Goal: Task Accomplishment & Management: Manage account settings

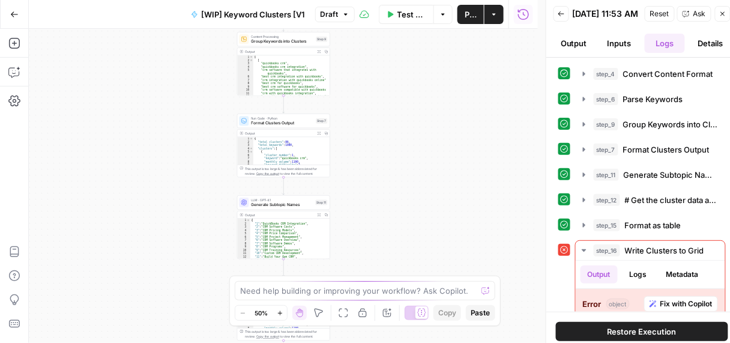
click at [281, 316] on button "Zoom In" at bounding box center [279, 312] width 14 height 14
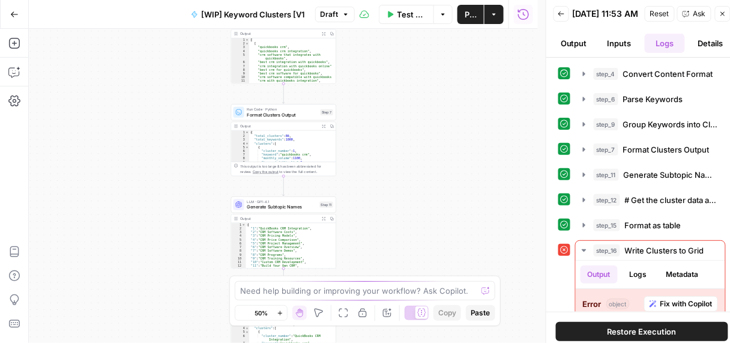
click at [281, 316] on icon "button" at bounding box center [280, 313] width 7 height 7
click at [280, 316] on icon "button" at bounding box center [280, 313] width 7 height 7
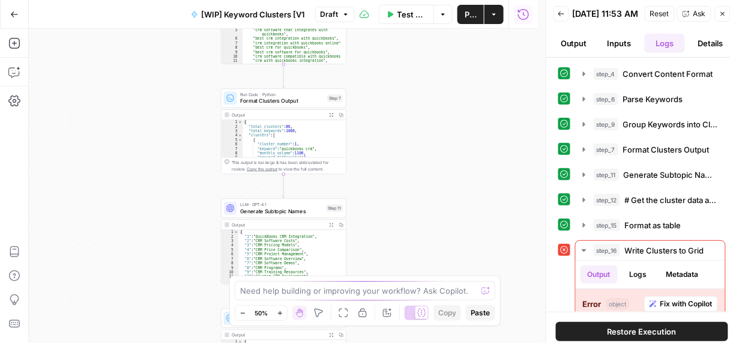
click at [280, 314] on icon "button" at bounding box center [280, 313] width 7 height 7
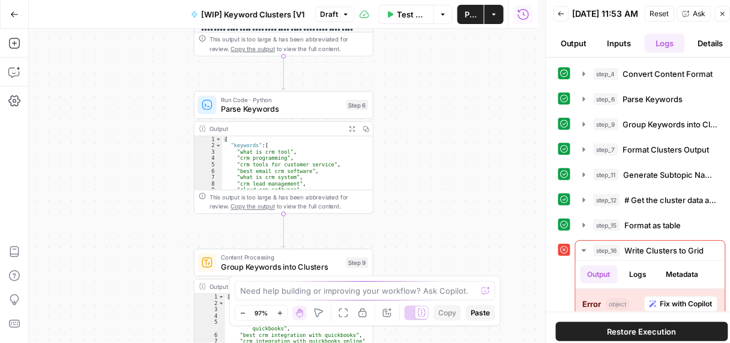
click at [274, 318] on button "Zoom In" at bounding box center [279, 312] width 14 height 14
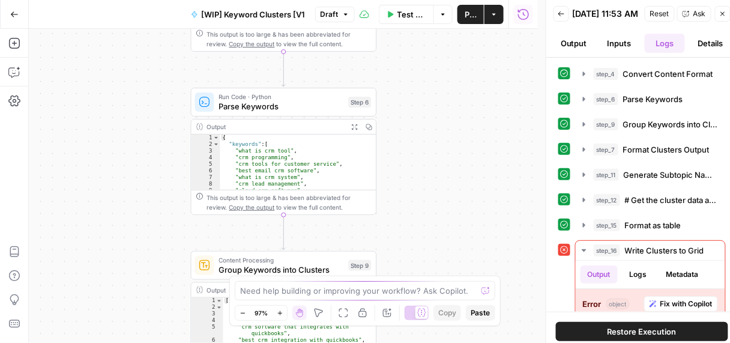
click at [280, 315] on icon "button" at bounding box center [280, 313] width 7 height 7
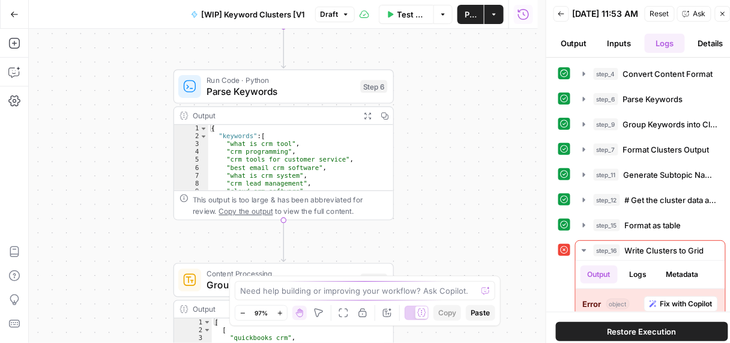
click at [280, 315] on icon "button" at bounding box center [280, 313] width 7 height 7
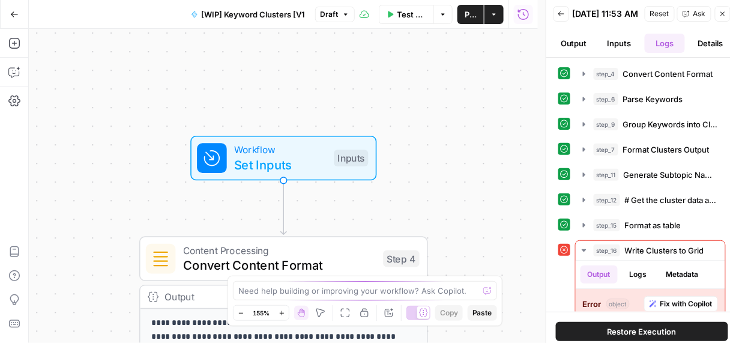
click at [291, 157] on span "Set Inputs" at bounding box center [280, 164] width 92 height 19
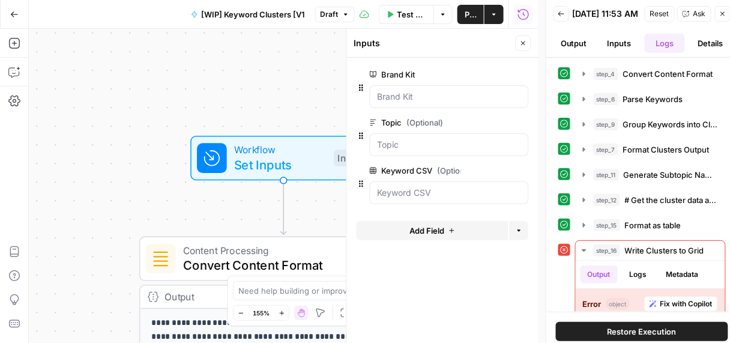
click at [526, 43] on span "Close" at bounding box center [526, 43] width 1 height 1
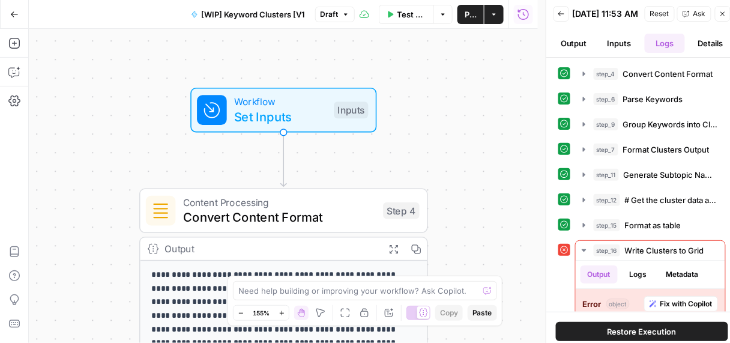
click at [296, 111] on span "Set Inputs" at bounding box center [280, 116] width 92 height 19
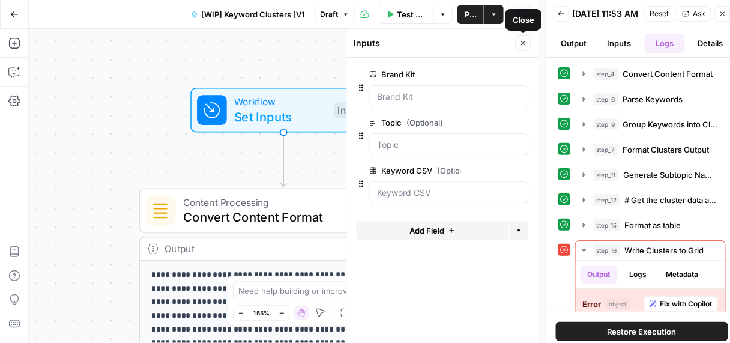
click at [528, 41] on button "Close" at bounding box center [523, 43] width 16 height 16
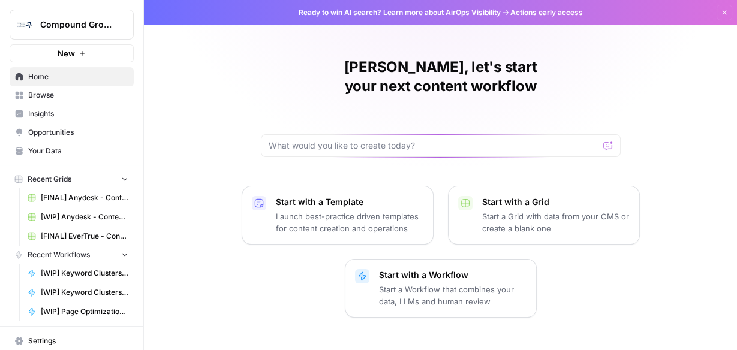
click at [53, 148] on span "Your Data" at bounding box center [78, 151] width 100 height 11
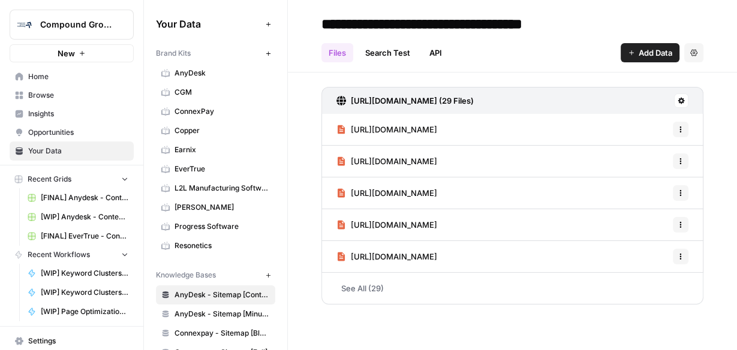
click at [49, 113] on span "Insights" at bounding box center [78, 114] width 100 height 11
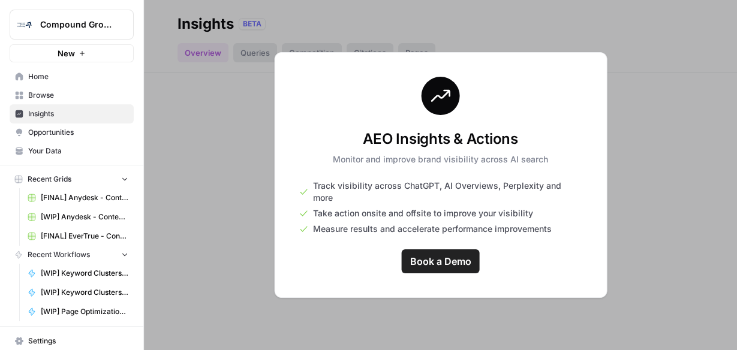
click at [49, 127] on span "Opportunities" at bounding box center [78, 132] width 100 height 11
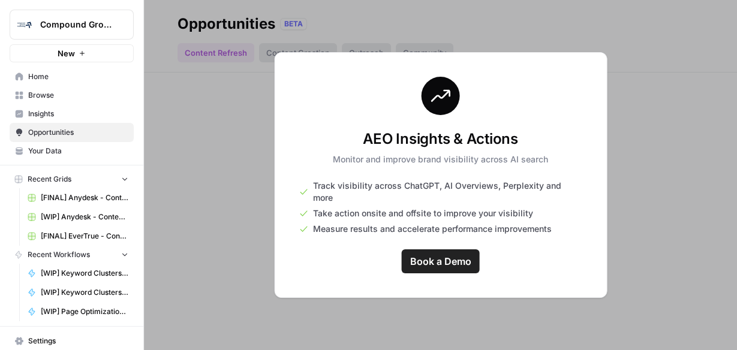
click at [43, 155] on span "Your Data" at bounding box center [78, 151] width 100 height 11
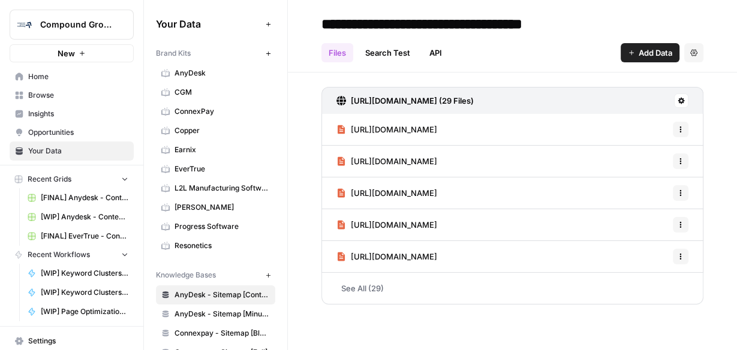
click at [38, 97] on span "Browse" at bounding box center [78, 95] width 100 height 11
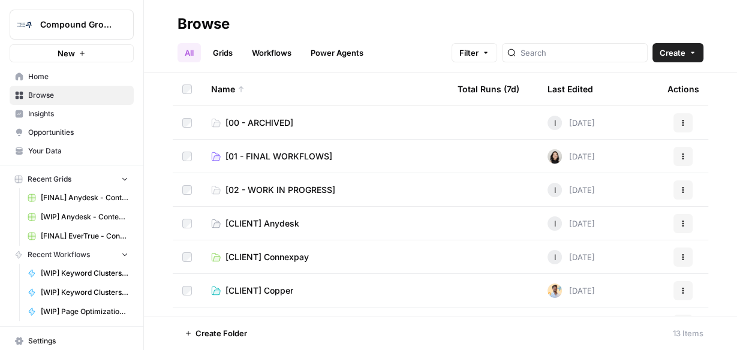
click at [309, 152] on span "[01 - FINAL WORKFLOWS]" at bounding box center [279, 157] width 107 height 12
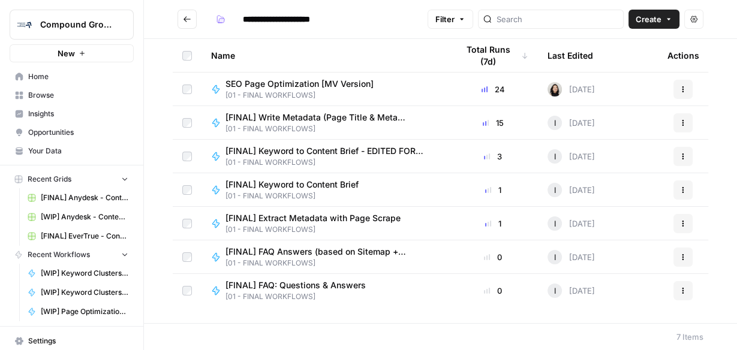
click at [316, 218] on span "[FINAL] Extract Metadata with Page Scrape" at bounding box center [313, 218] width 175 height 12
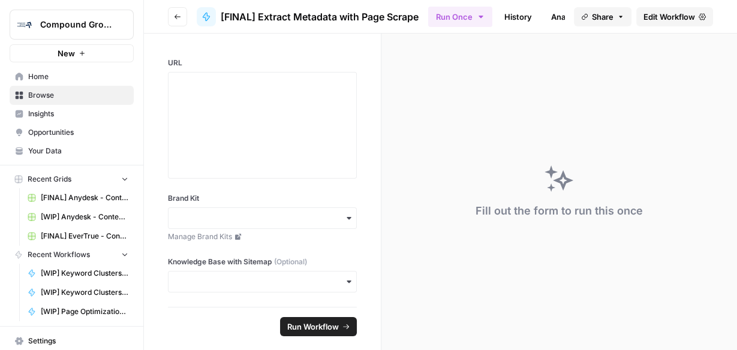
click at [679, 13] on span "Edit Workflow" at bounding box center [670, 17] width 52 height 12
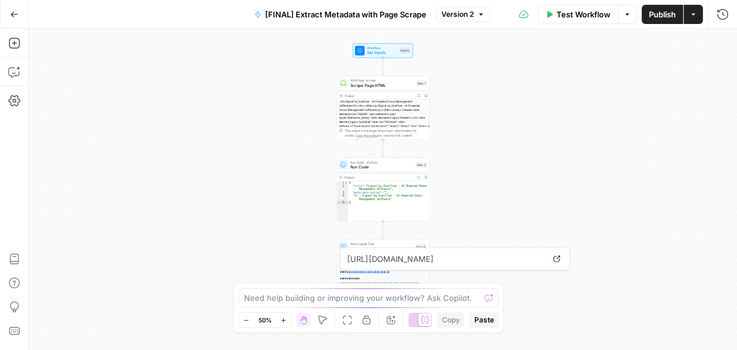
click at [287, 320] on icon "button" at bounding box center [283, 320] width 7 height 7
click at [287, 319] on icon "button" at bounding box center [283, 320] width 7 height 7
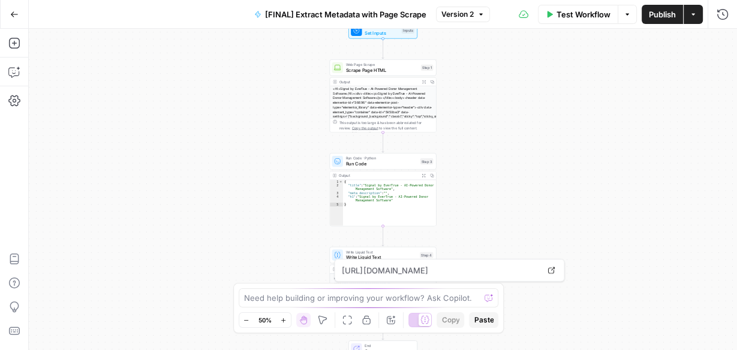
click at [287, 319] on icon "button" at bounding box center [283, 320] width 7 height 7
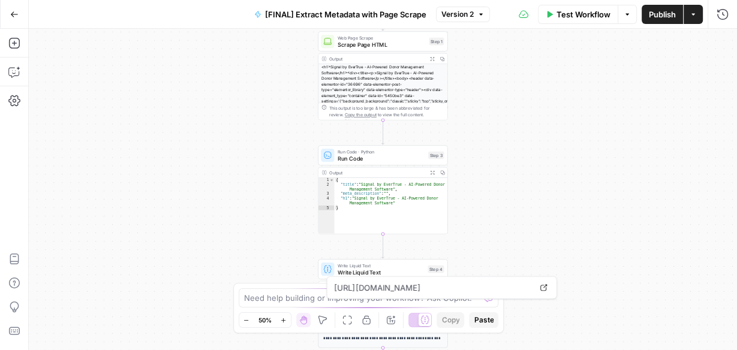
click at [287, 319] on icon "button" at bounding box center [283, 320] width 7 height 7
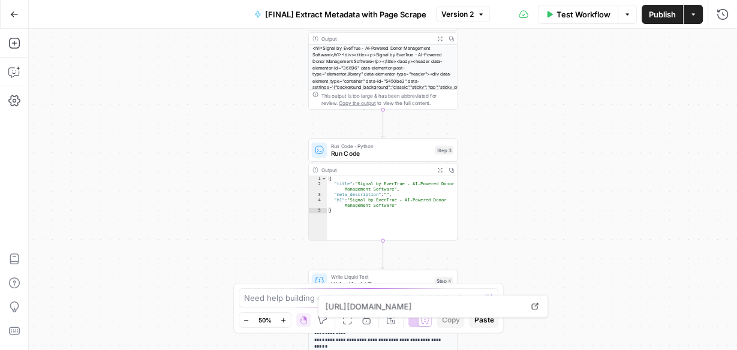
click at [287, 319] on icon "button" at bounding box center [283, 320] width 7 height 7
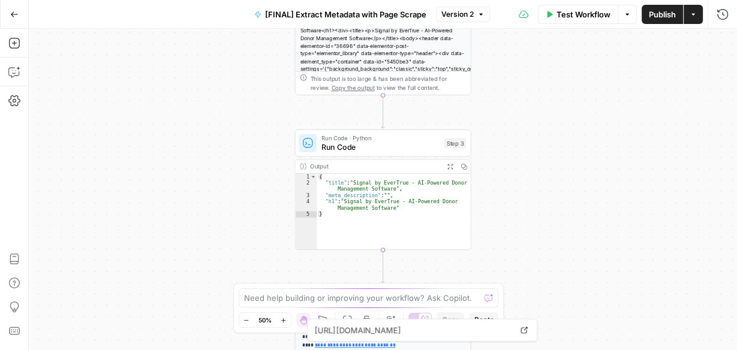
drag, startPoint x: 287, startPoint y: 319, endPoint x: 299, endPoint y: 306, distance: 18.2
click at [287, 319] on icon "button" at bounding box center [283, 320] width 7 height 7
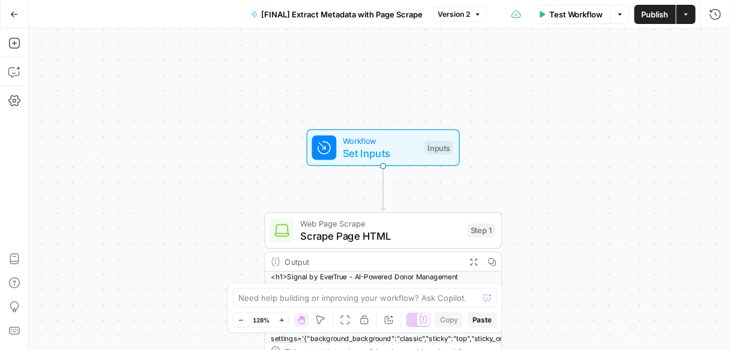
click at [279, 320] on icon "button" at bounding box center [281, 320] width 7 height 7
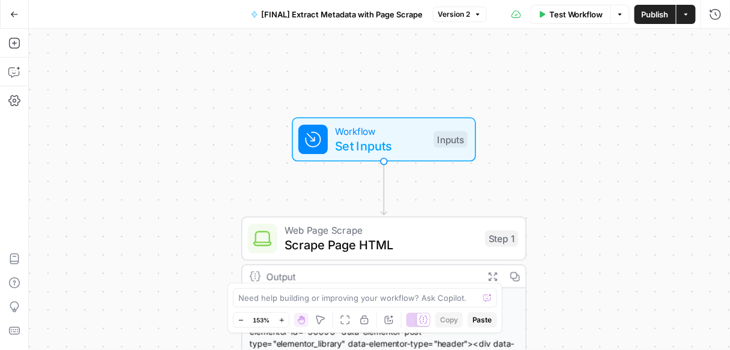
click at [281, 320] on icon "button" at bounding box center [281, 320] width 7 height 7
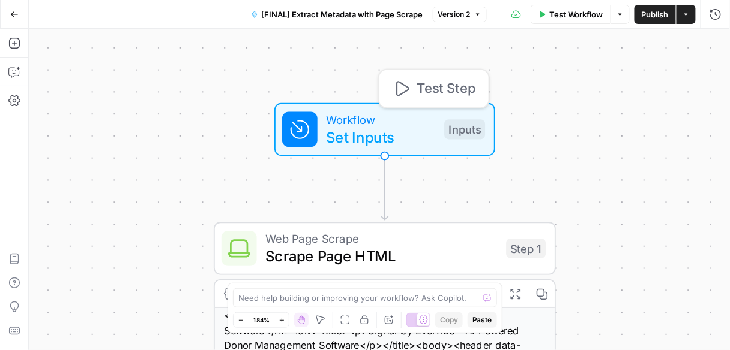
click at [409, 117] on span "Workflow" at bounding box center [380, 119] width 109 height 17
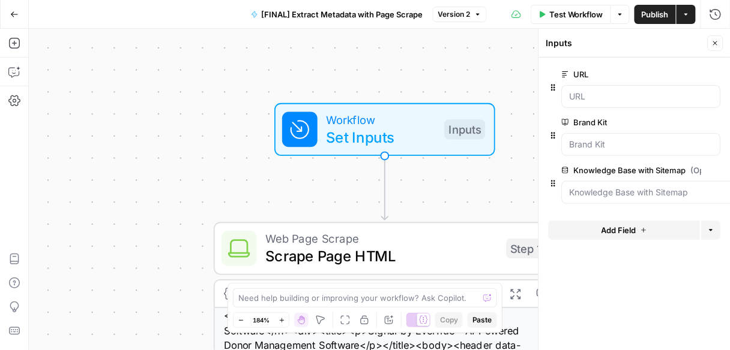
click at [720, 41] on button "Close" at bounding box center [715, 43] width 16 height 16
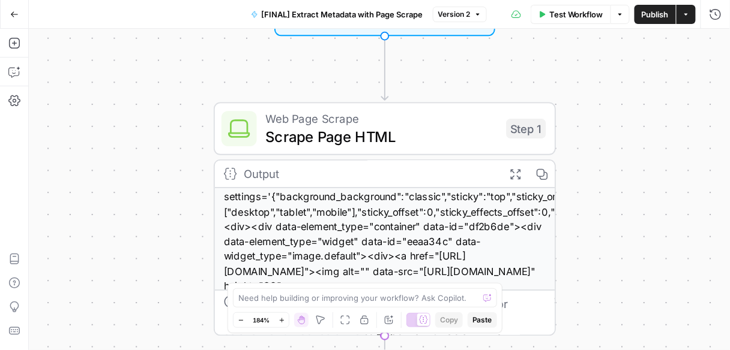
scroll to position [96, 0]
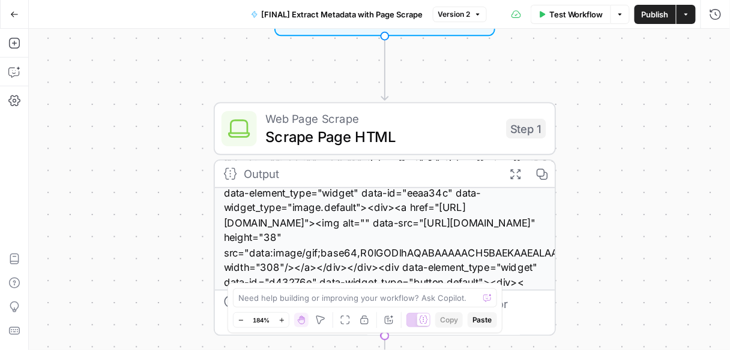
click at [329, 143] on span "Scrape Page HTML" at bounding box center [382, 136] width 232 height 22
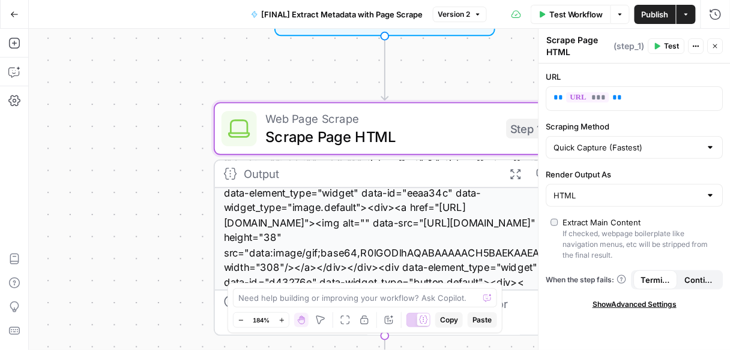
click at [721, 47] on button "Close" at bounding box center [715, 46] width 16 height 16
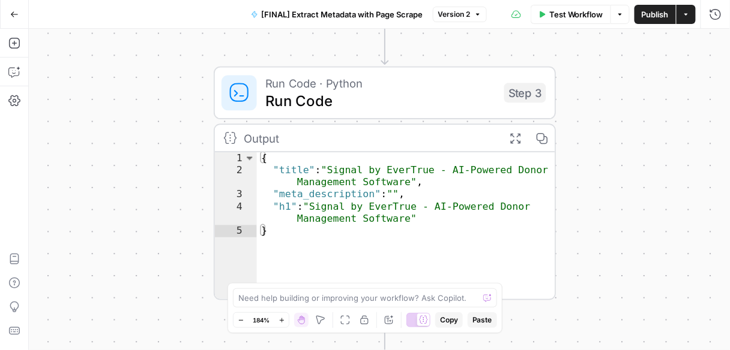
click at [334, 101] on span "Run Code" at bounding box center [381, 100] width 230 height 22
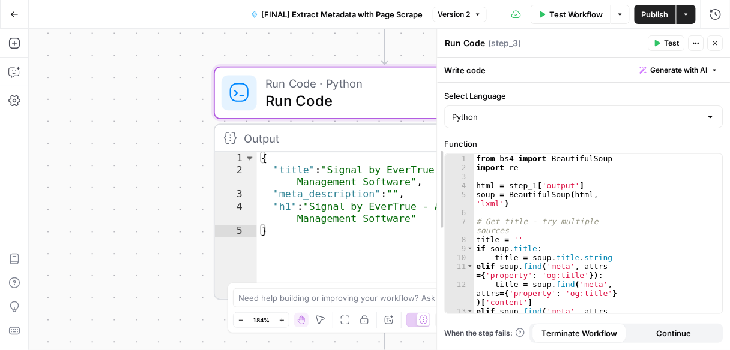
drag, startPoint x: 536, startPoint y: 193, endPoint x: 562, endPoint y: 196, distance: 26.0
click at [436, 196] on div at bounding box center [437, 190] width 12 height 322
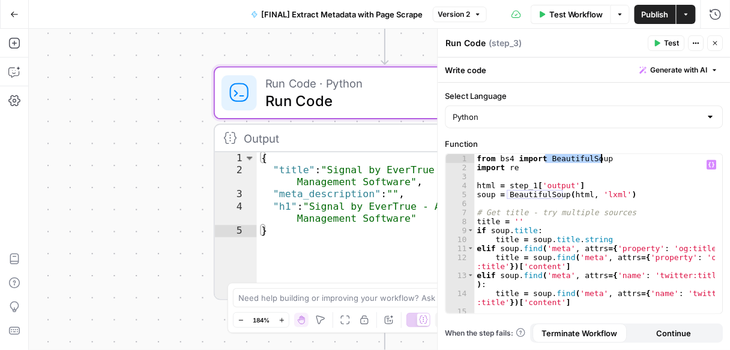
drag, startPoint x: 544, startPoint y: 159, endPoint x: 613, endPoint y: 160, distance: 69.6
click at [613, 160] on div "from bs4 import BeautifulSoup import re html = step_1 [ 'output' ] soup = Beaut…" at bounding box center [596, 243] width 242 height 178
click at [642, 191] on div "from bs4 import BeautifulSoup import re html = step_1 [ 'output' ] soup = Beaut…" at bounding box center [596, 243] width 242 height 178
type textarea "**********"
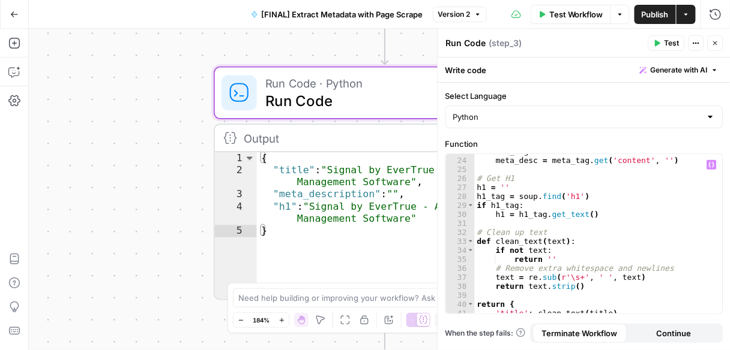
scroll to position [290, 0]
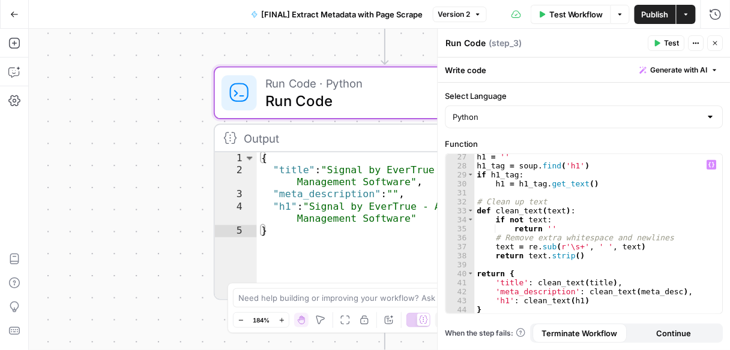
click at [309, 58] on div "Workflow Set Inputs Inputs Web Page Scrape Scrape Page HTML Step 1 Output Expan…" at bounding box center [379, 190] width 701 height 322
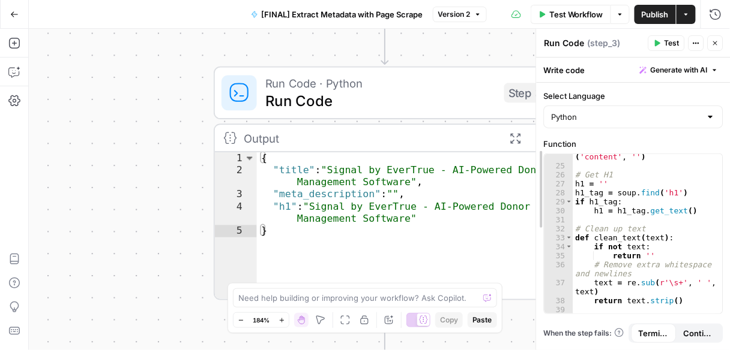
scroll to position [343, 0]
drag, startPoint x: 439, startPoint y: 40, endPoint x: 584, endPoint y: 44, distance: 144.6
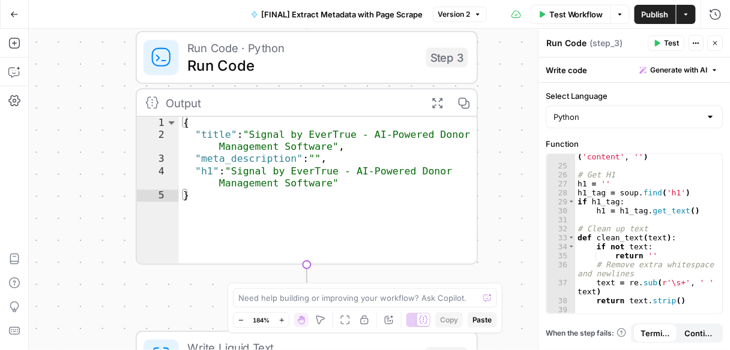
drag, startPoint x: 173, startPoint y: 148, endPoint x: 109, endPoint y: 125, distance: 68.1
click at [109, 125] on div "Workflow Set Inputs Inputs Web Page Scrape Scrape Page HTML Step 1 Output Expan…" at bounding box center [379, 190] width 701 height 322
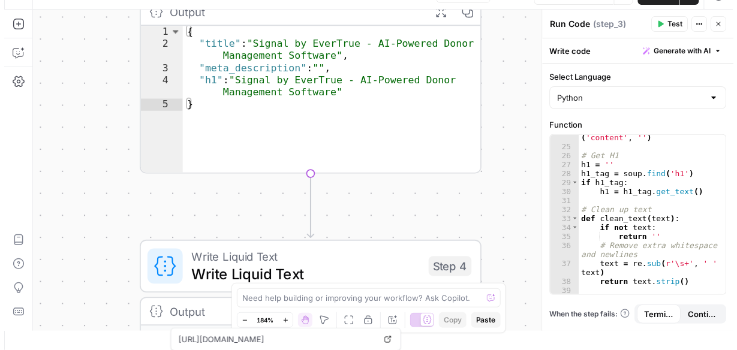
scroll to position [0, 0]
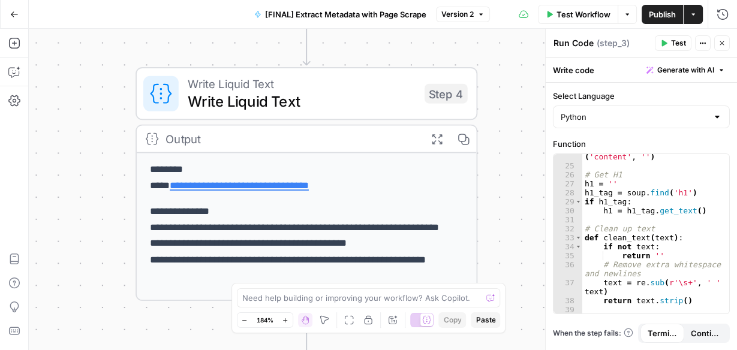
click at [287, 97] on span "Write Liquid Text" at bounding box center [302, 102] width 229 height 22
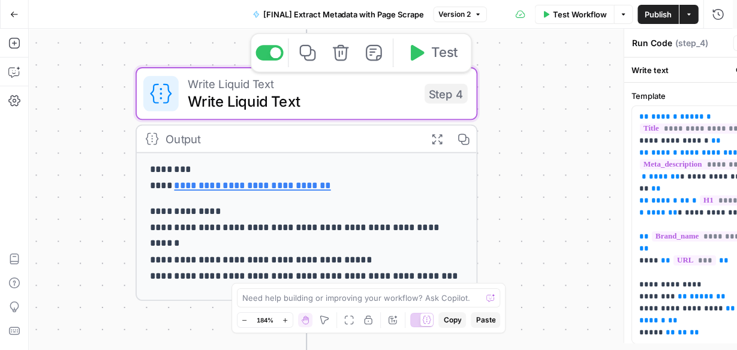
type textarea "Write Liquid Text"
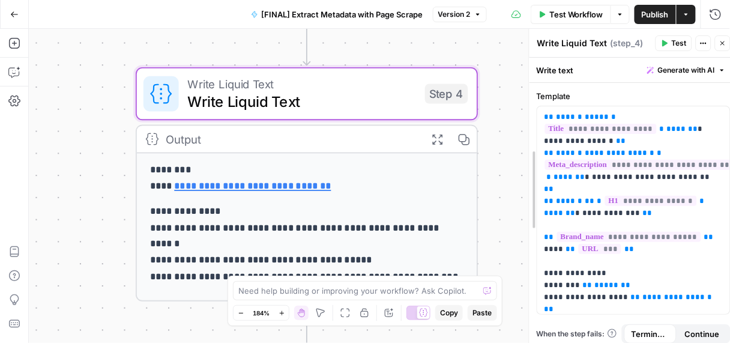
drag, startPoint x: 548, startPoint y: 81, endPoint x: 526, endPoint y: 86, distance: 22.7
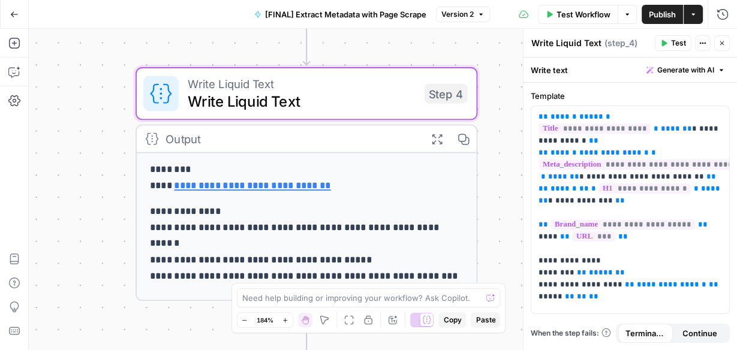
click at [494, 182] on div "Workflow Set Inputs Inputs Web Page Scrape Scrape Page HTML Step 1 Output Expan…" at bounding box center [383, 190] width 709 height 322
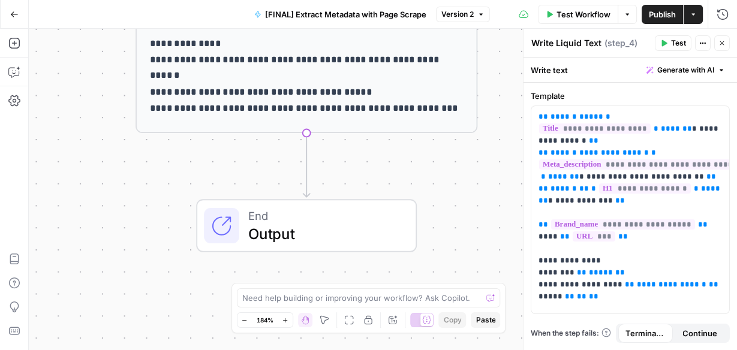
click at [24, 8] on button "Go Back" at bounding box center [15, 15] width 22 height 22
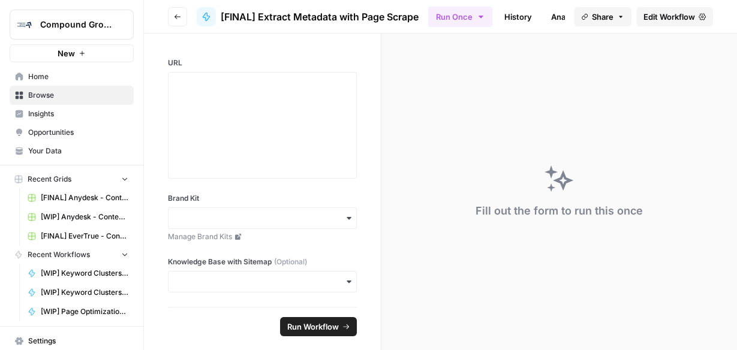
click at [31, 27] on img "Workspace: Compound Growth" at bounding box center [25, 25] width 22 height 22
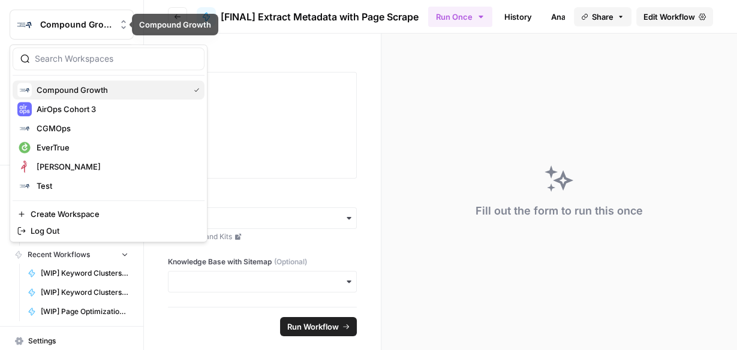
click at [63, 89] on span "Compound Growth" at bounding box center [111, 90] width 148 height 12
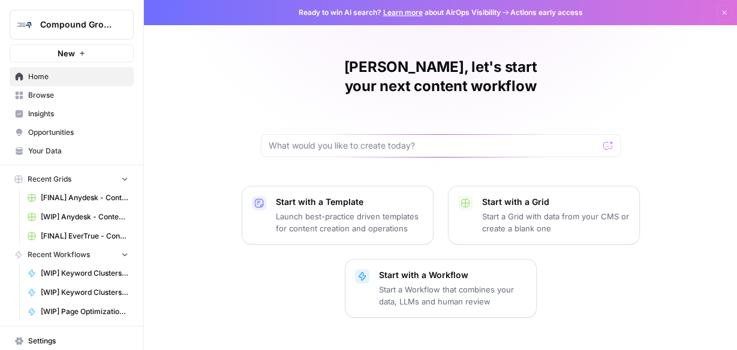
scroll to position [39, 0]
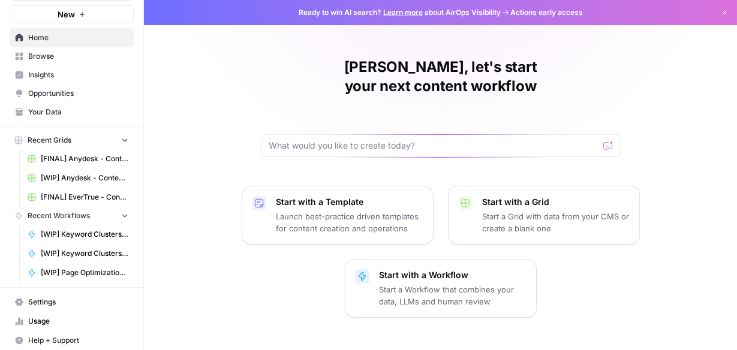
click at [119, 133] on button "Recent Grids" at bounding box center [72, 140] width 124 height 18
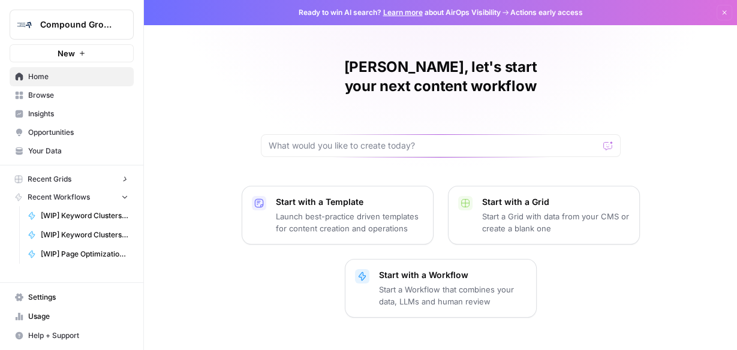
scroll to position [0, 0]
click at [125, 197] on icon "button" at bounding box center [125, 197] width 8 height 8
click at [49, 303] on span "Settings" at bounding box center [78, 297] width 100 height 11
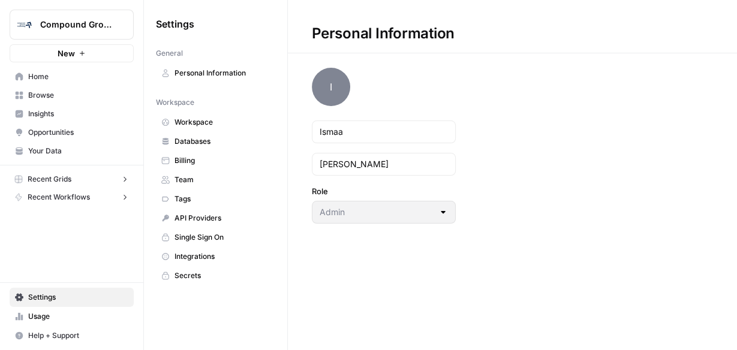
click at [187, 178] on span "Team" at bounding box center [222, 180] width 95 height 11
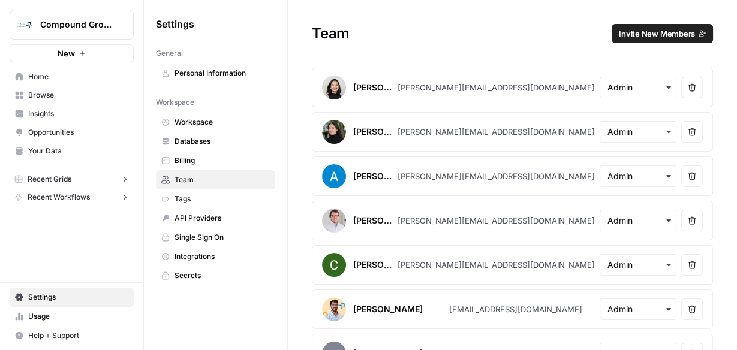
click at [635, 41] on button "Invite New Members" at bounding box center [662, 33] width 101 height 19
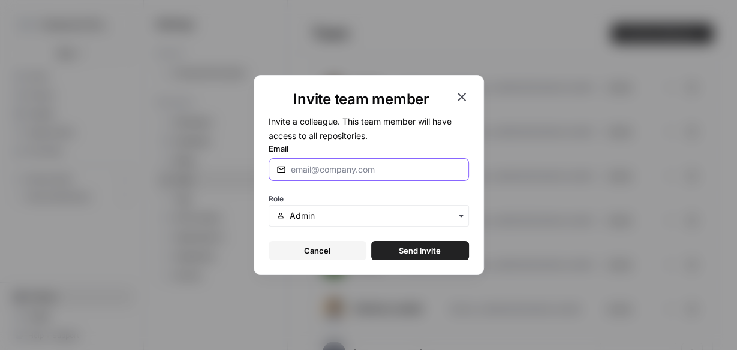
click at [335, 169] on input "Email" at bounding box center [376, 170] width 170 height 12
paste input "danguenet@compoundgrowthmarketing.com"
type input "danguenet@compoundgrowthmarketing.com"
click at [327, 214] on input "text" at bounding box center [375, 216] width 171 height 12
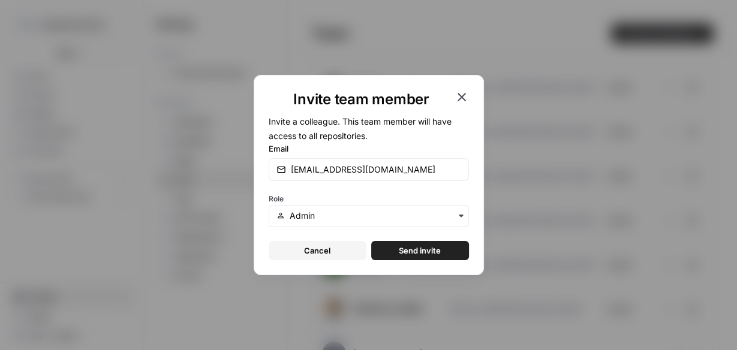
scroll to position [0, 0]
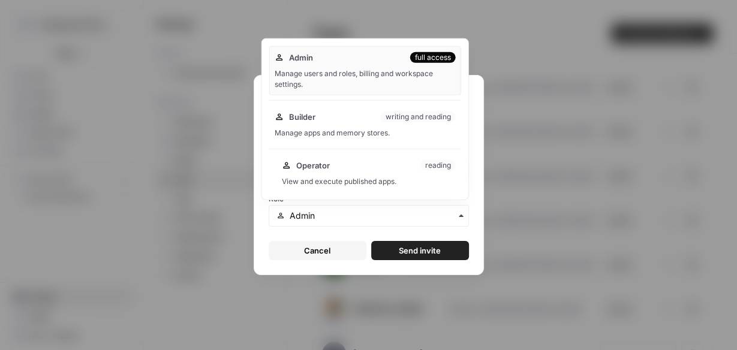
click at [346, 182] on div "View and execute published apps." at bounding box center [369, 181] width 174 height 11
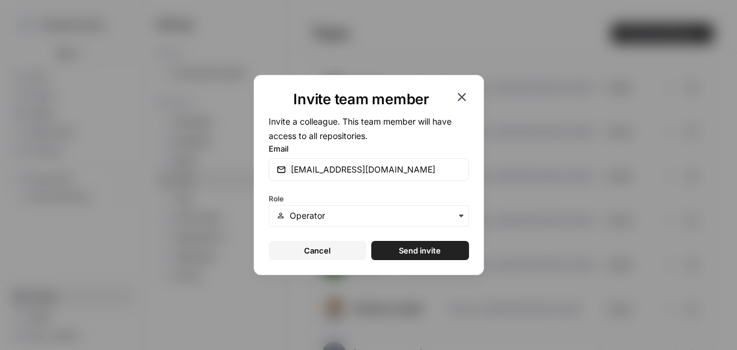
click at [413, 250] on span "Send invite" at bounding box center [420, 251] width 42 height 12
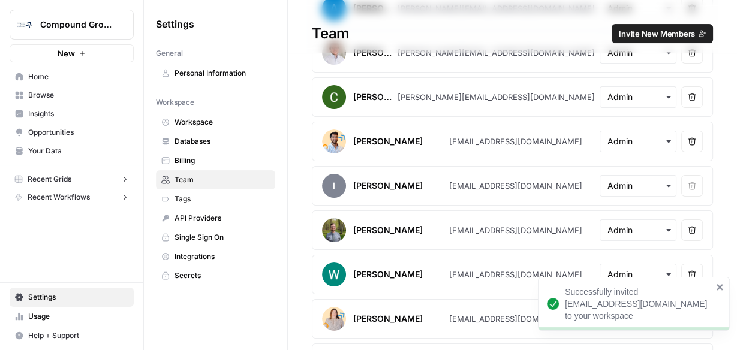
scroll to position [245, 0]
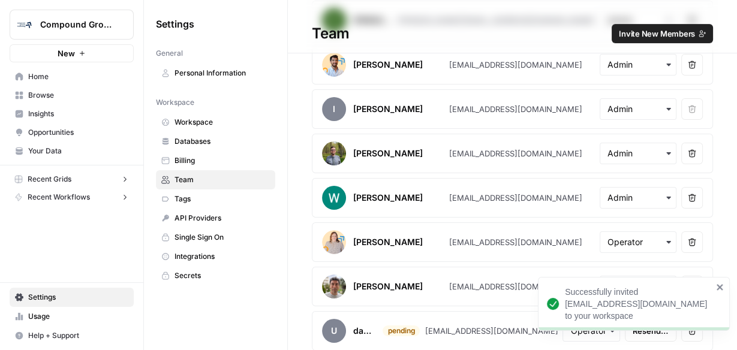
drag, startPoint x: 723, startPoint y: 285, endPoint x: 656, endPoint y: 273, distance: 68.3
click at [722, 284] on icon "close" at bounding box center [720, 288] width 8 height 10
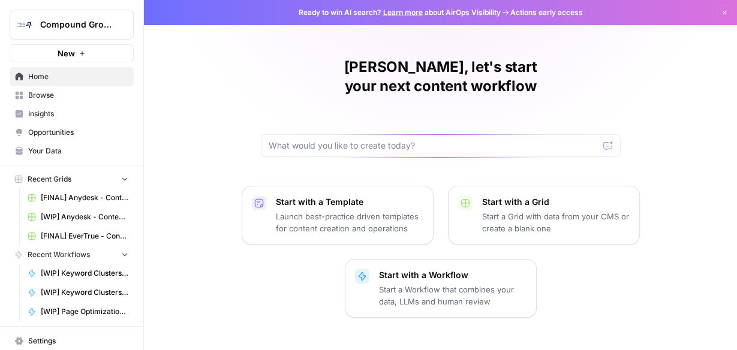
click at [122, 178] on button "Recent Grids" at bounding box center [72, 179] width 124 height 18
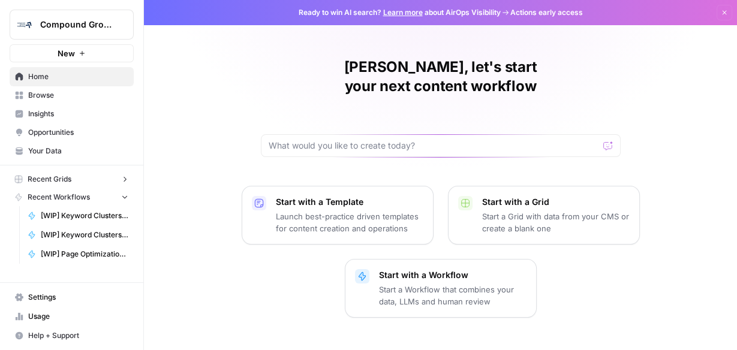
drag, startPoint x: 124, startPoint y: 198, endPoint x: 70, endPoint y: 118, distance: 96.8
click at [124, 197] on icon "button" at bounding box center [125, 197] width 8 height 8
click at [59, 146] on span "Your Data" at bounding box center [78, 151] width 100 height 11
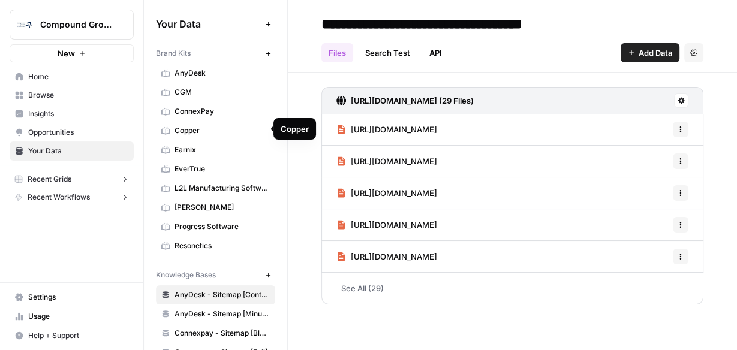
click at [197, 136] on link "Copper" at bounding box center [215, 130] width 119 height 19
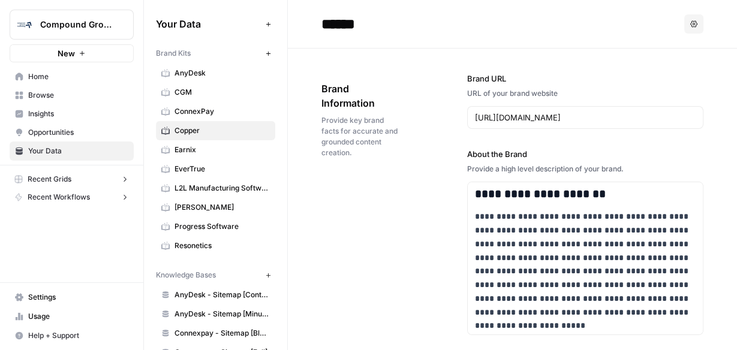
click at [352, 147] on span "Provide key brand facts for accurate and grounded content creation." at bounding box center [361, 136] width 79 height 43
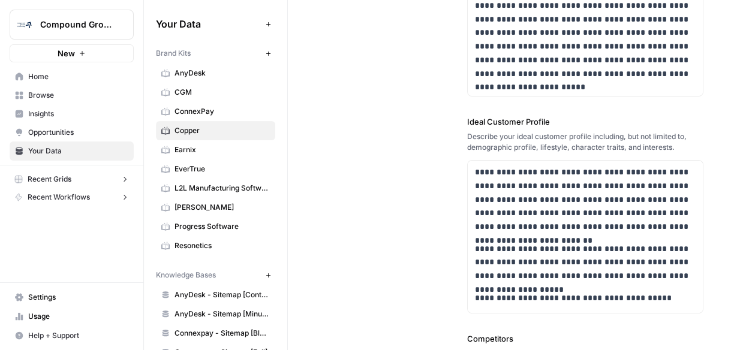
scroll to position [240, 0]
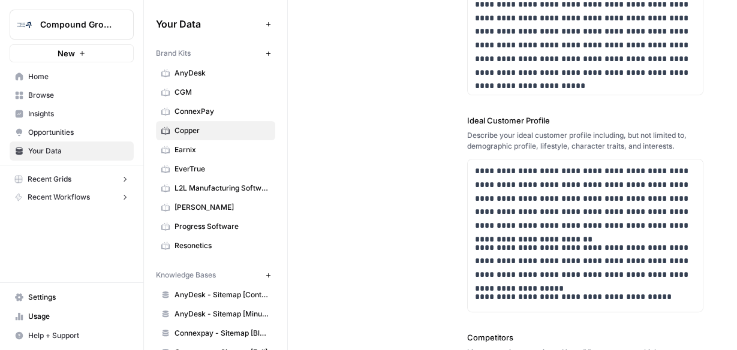
drag, startPoint x: 419, startPoint y: 115, endPoint x: 583, endPoint y: 118, distance: 163.8
click at [583, 118] on div "**********" at bounding box center [513, 246] width 382 height 874
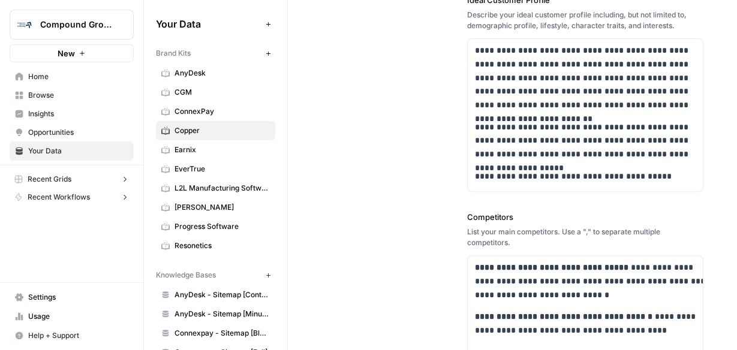
scroll to position [384, 0]
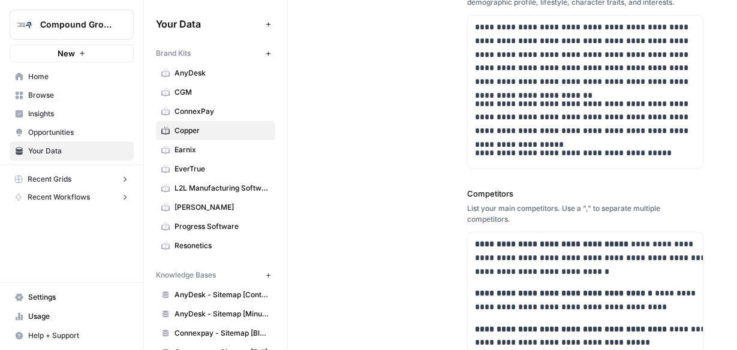
drag, startPoint x: 421, startPoint y: 196, endPoint x: 515, endPoint y: 193, distance: 94.2
click at [515, 193] on div "**********" at bounding box center [513, 102] width 382 height 874
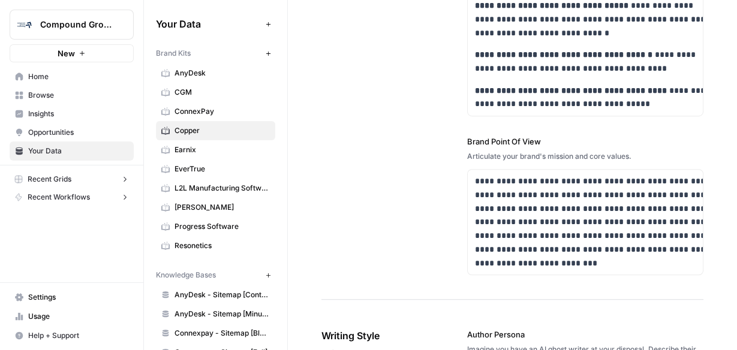
scroll to position [624, 0]
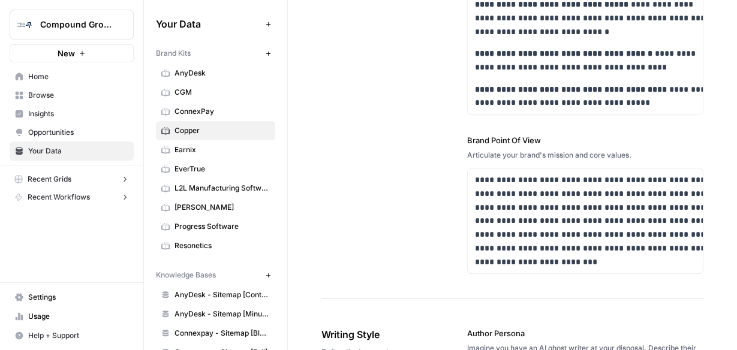
drag, startPoint x: 433, startPoint y: 127, endPoint x: 544, endPoint y: 128, distance: 111.6
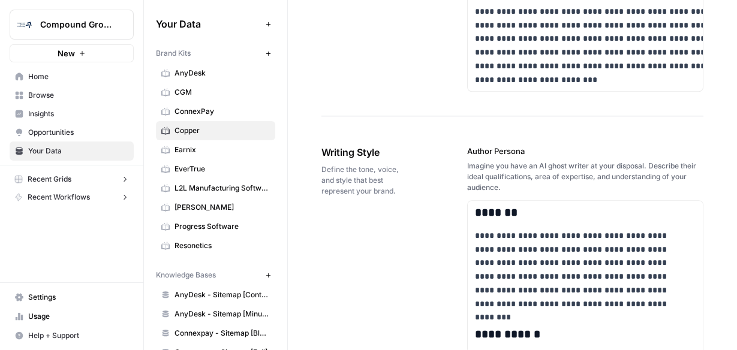
scroll to position [816, 0]
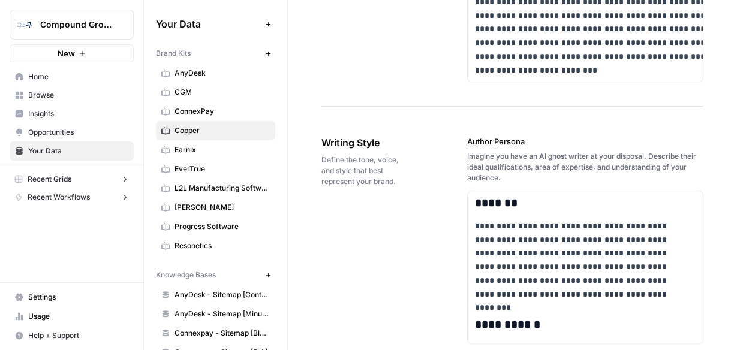
drag, startPoint x: 464, startPoint y: 128, endPoint x: 552, endPoint y: 129, distance: 88.2
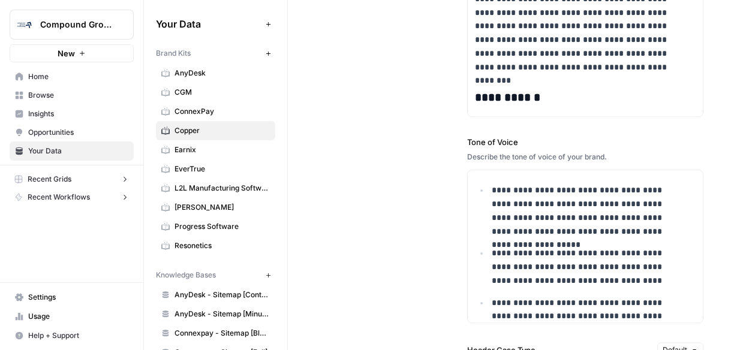
scroll to position [1056, 0]
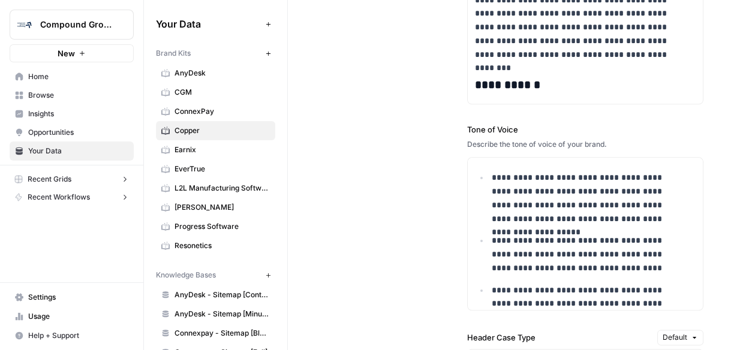
drag, startPoint x: 458, startPoint y: 117, endPoint x: 539, endPoint y: 117, distance: 80.4
click at [539, 117] on div "**********" at bounding box center [513, 318] width 382 height 893
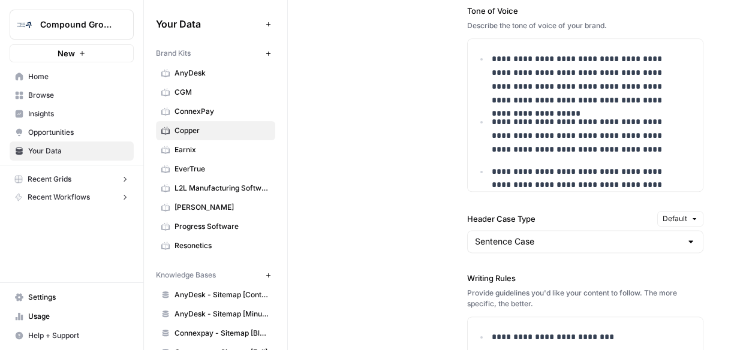
scroll to position [1200, 0]
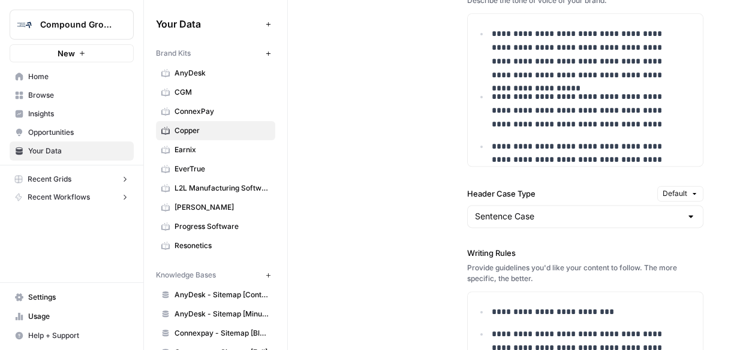
drag, startPoint x: 463, startPoint y: 187, endPoint x: 546, endPoint y: 187, distance: 83.4
click at [546, 187] on div "**********" at bounding box center [513, 174] width 382 height 893
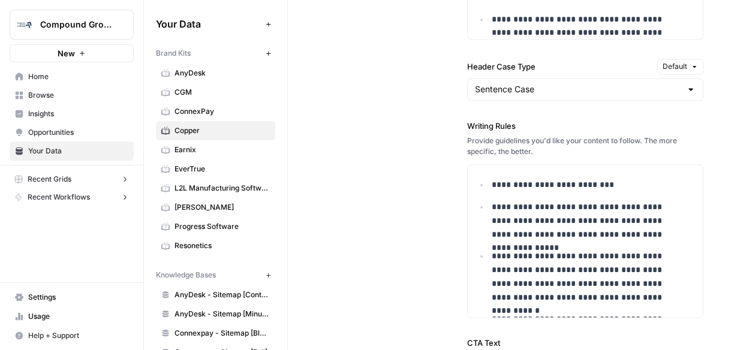
scroll to position [1344, 0]
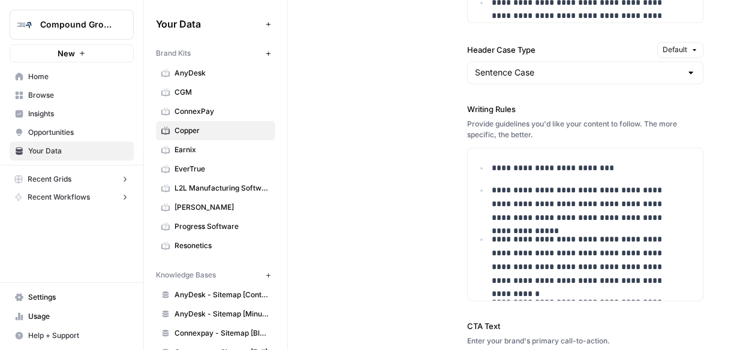
drag, startPoint x: 463, startPoint y: 95, endPoint x: 564, endPoint y: 124, distance: 105.4
click at [564, 124] on div "**********" at bounding box center [513, 30] width 382 height 893
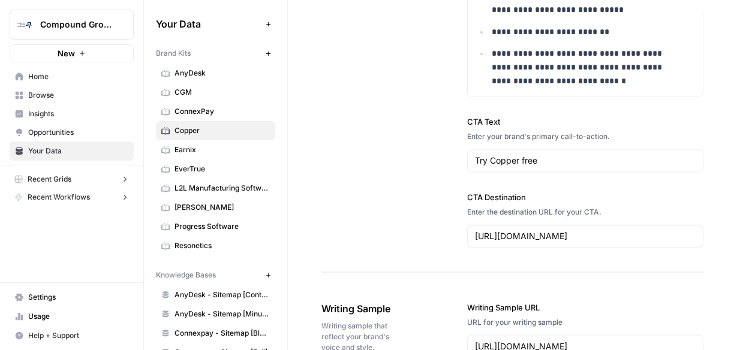
scroll to position [1584, 0]
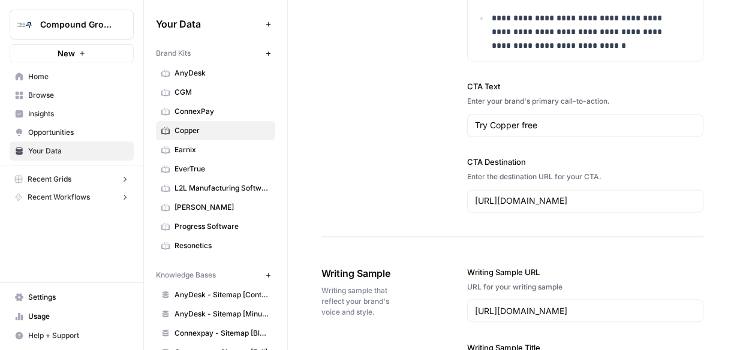
drag, startPoint x: 461, startPoint y: 70, endPoint x: 508, endPoint y: 81, distance: 48.0
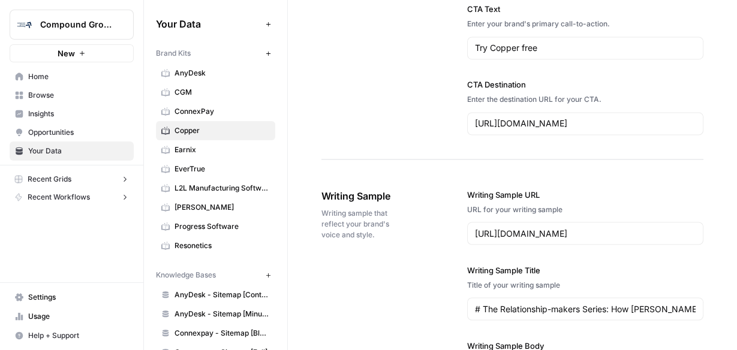
scroll to position [1680, 0]
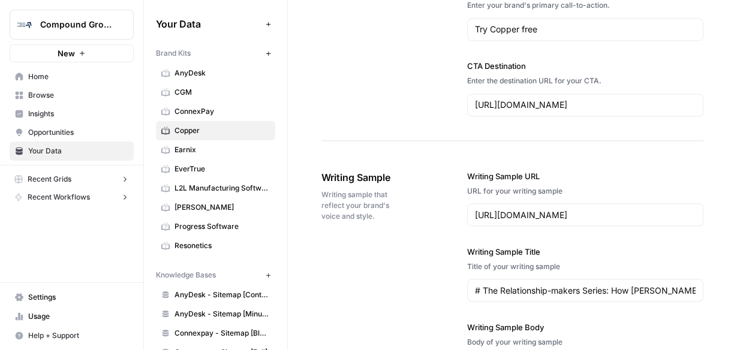
drag, startPoint x: 470, startPoint y: 157, endPoint x: 556, endPoint y: 158, distance: 86.4
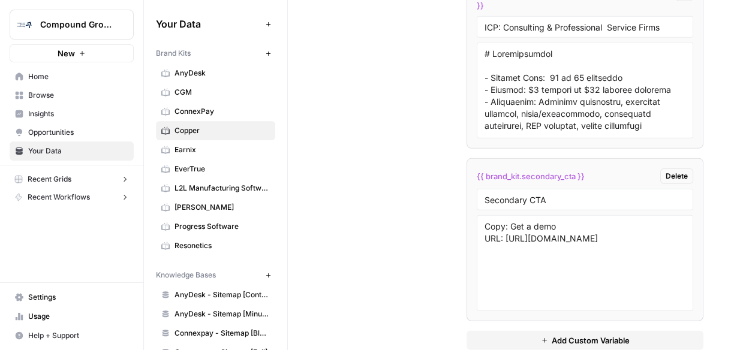
scroll to position [2832, 0]
